Goal: Task Accomplishment & Management: Manage account settings

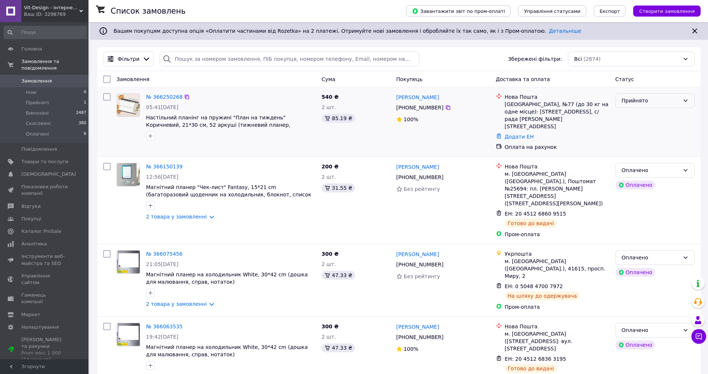
click at [664, 104] on div "Прийнято" at bounding box center [651, 101] width 58 height 8
click at [645, 144] on li "Оплачено" at bounding box center [655, 142] width 79 height 13
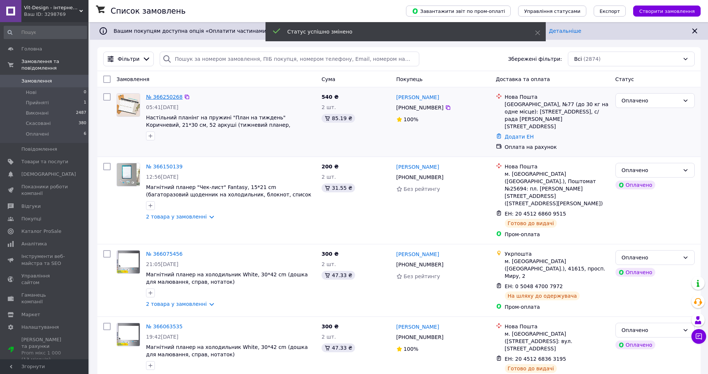
click at [173, 97] on link "№ 366250268" at bounding box center [164, 97] width 37 height 6
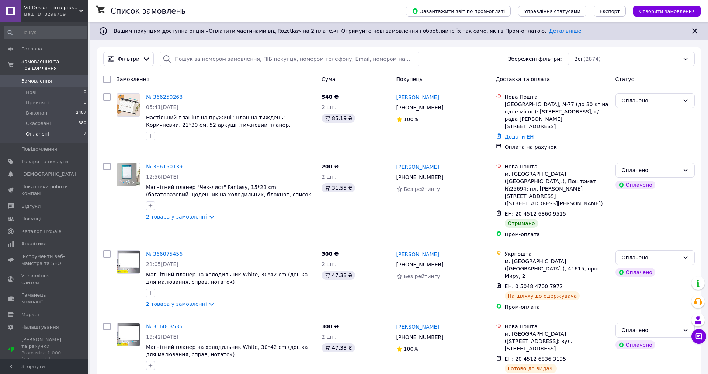
click at [31, 133] on span "Оплачені" at bounding box center [37, 134] width 23 height 7
click at [31, 135] on span "Оплачені" at bounding box center [37, 134] width 23 height 7
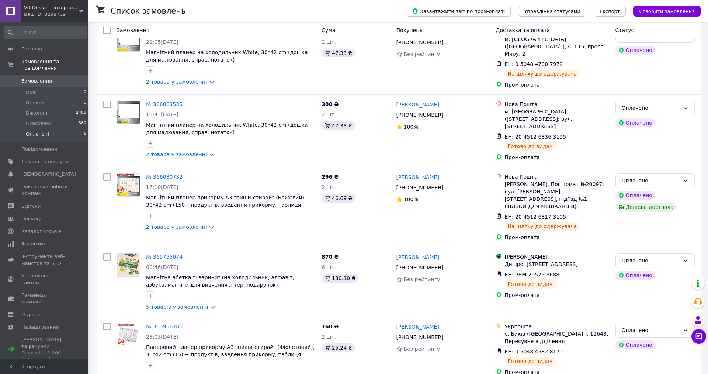
scroll to position [159, 0]
